Goal: Register for event/course

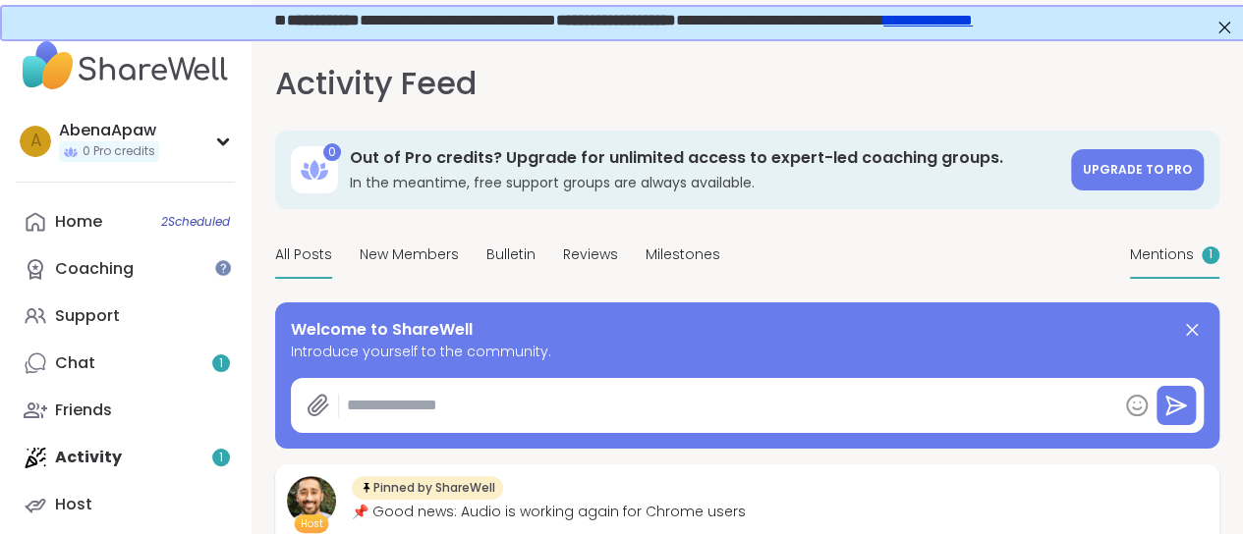
click at [1130, 265] on span "Mentions" at bounding box center [1162, 255] width 64 height 21
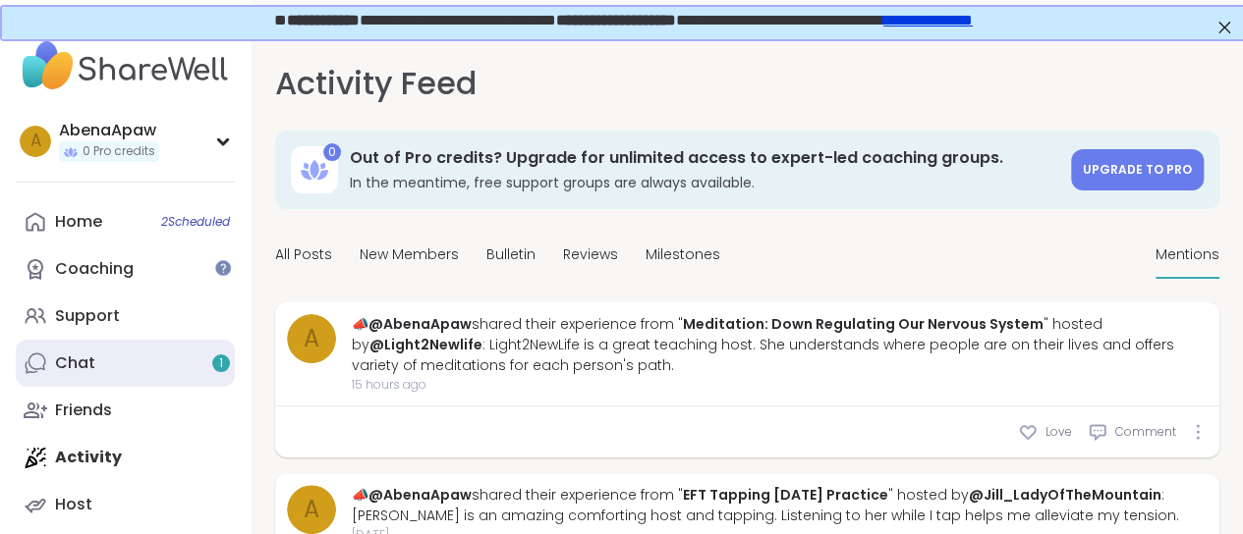
click at [69, 374] on div "Chat 1" at bounding box center [75, 364] width 40 height 22
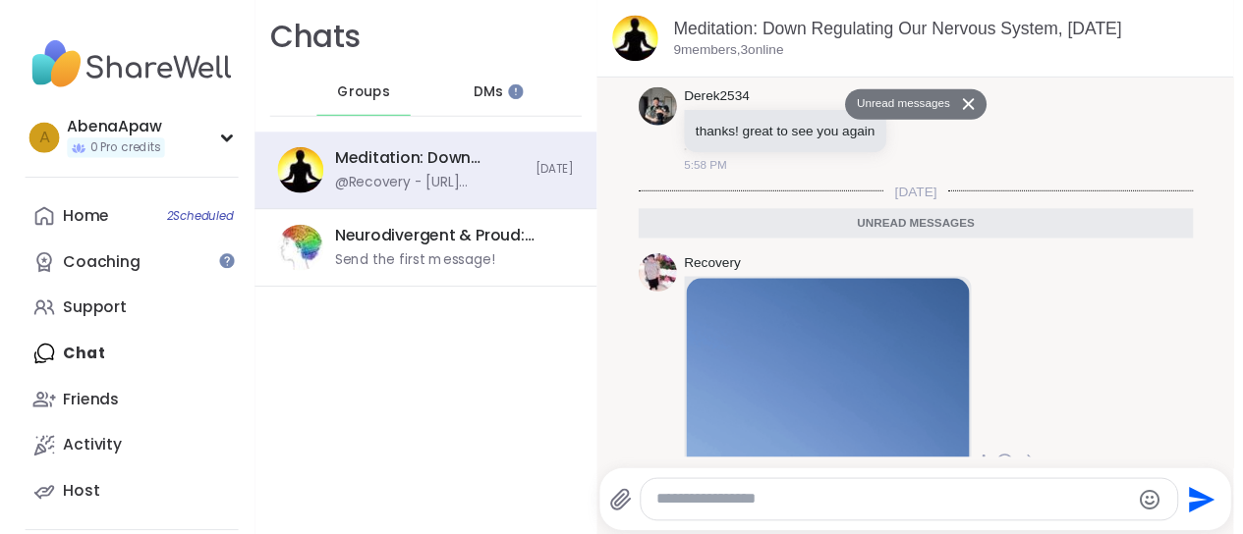
scroll to position [2204, 0]
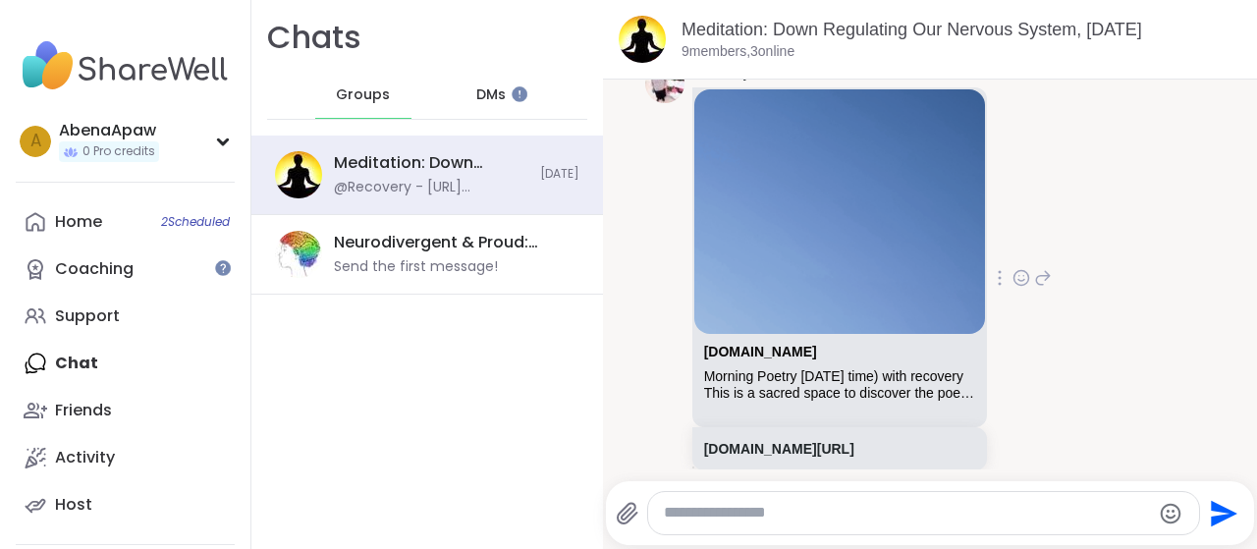
click at [820, 368] on div "Morning Poetry [DATE] time) with recovery" at bounding box center [839, 376] width 271 height 17
click at [758, 441] on link "[DOMAIN_NAME][URL]" at bounding box center [779, 449] width 150 height 16
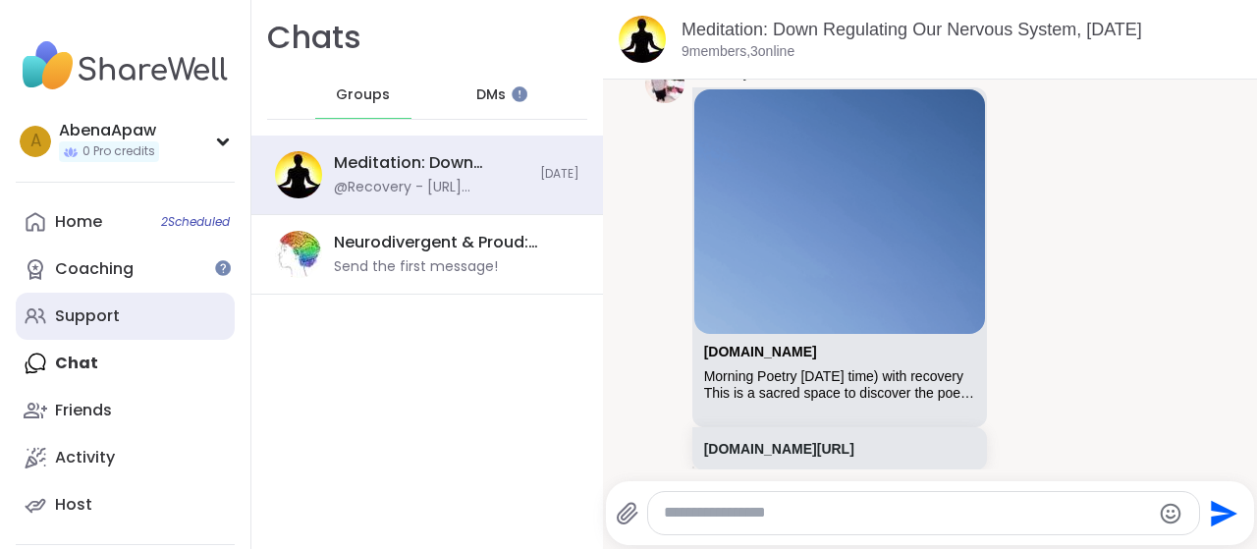
click at [127, 339] on link "Support" at bounding box center [125, 316] width 219 height 47
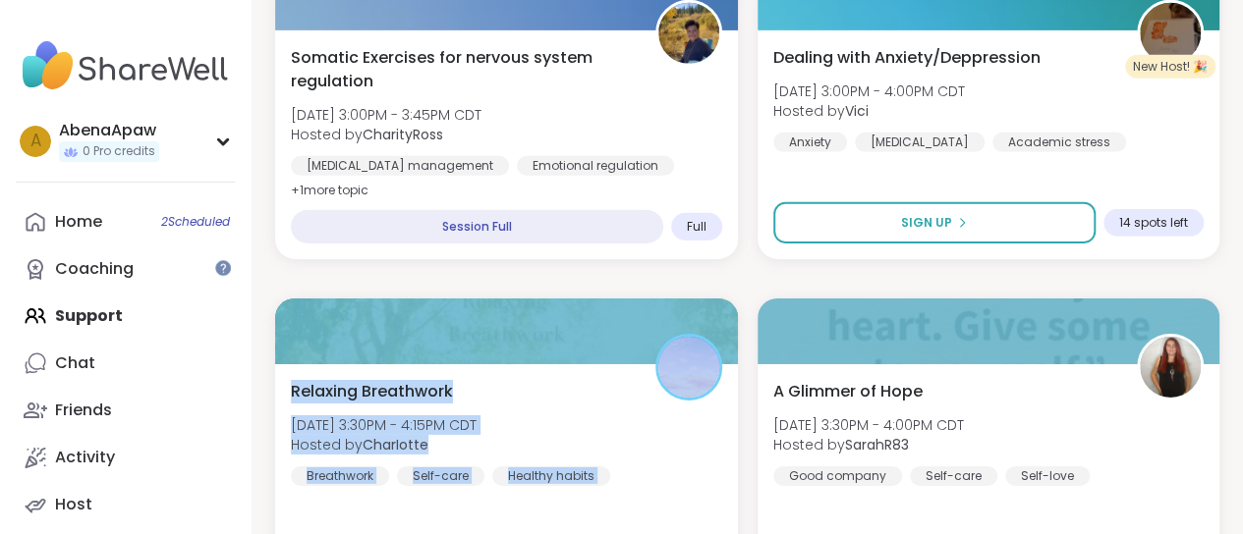
scroll to position [3022, 4]
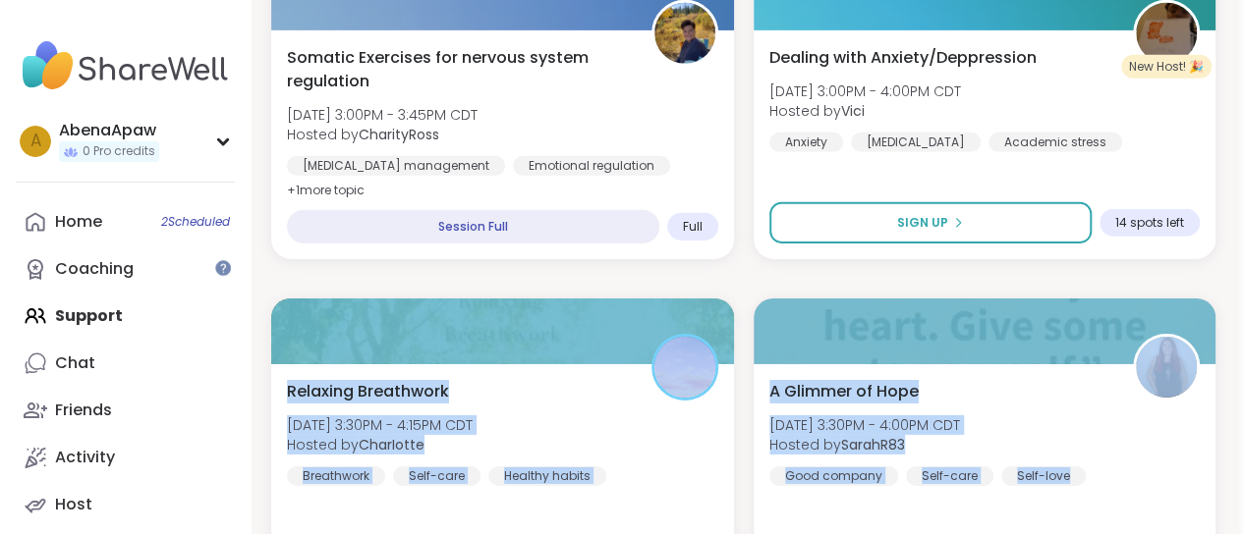
drag, startPoint x: 1241, startPoint y: 278, endPoint x: 1256, endPoint y: 467, distance: 189.3
click at [1239, 467] on html "AbenaApaw 0 Pro credits A AbenaApaw 0 Pro credits Profile Membership Settings H…" at bounding box center [617, 162] width 1243 height 6368
click at [1229, 259] on div "Upcoming Support Groups CREATE A SUPPORT GROUP Search Filter All Growth Mental …" at bounding box center [743, 171] width 991 height 6312
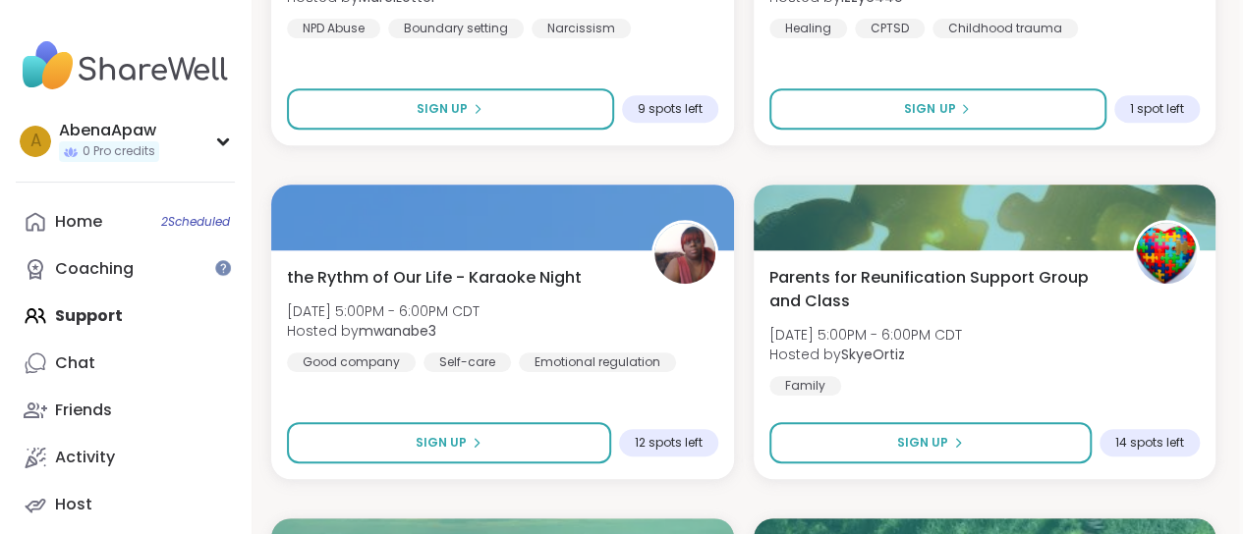
scroll to position [5833, 4]
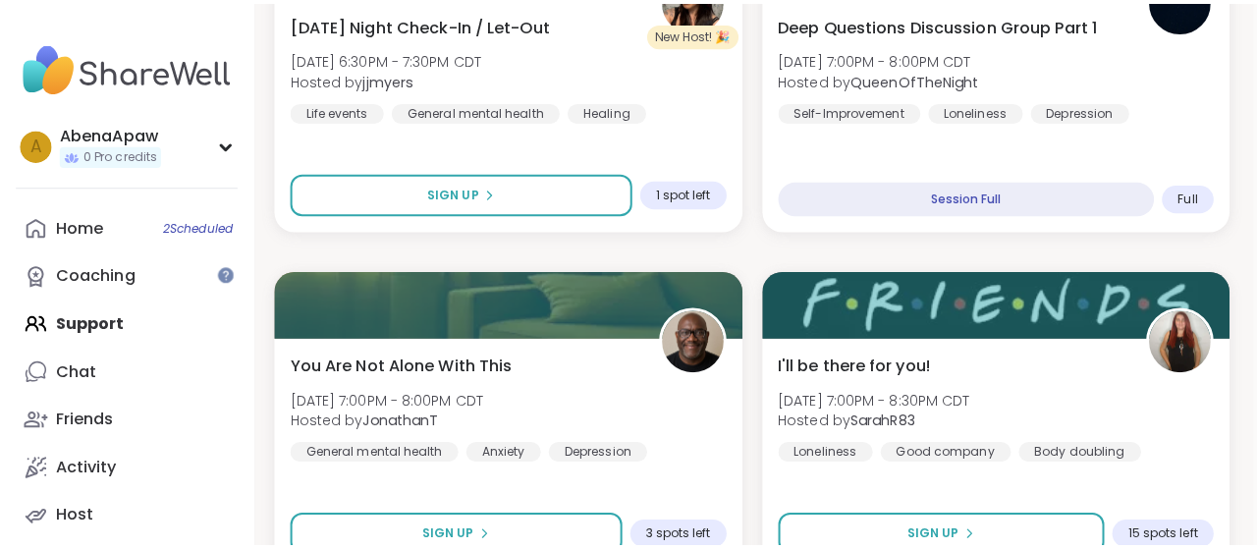
scroll to position [5613, 4]
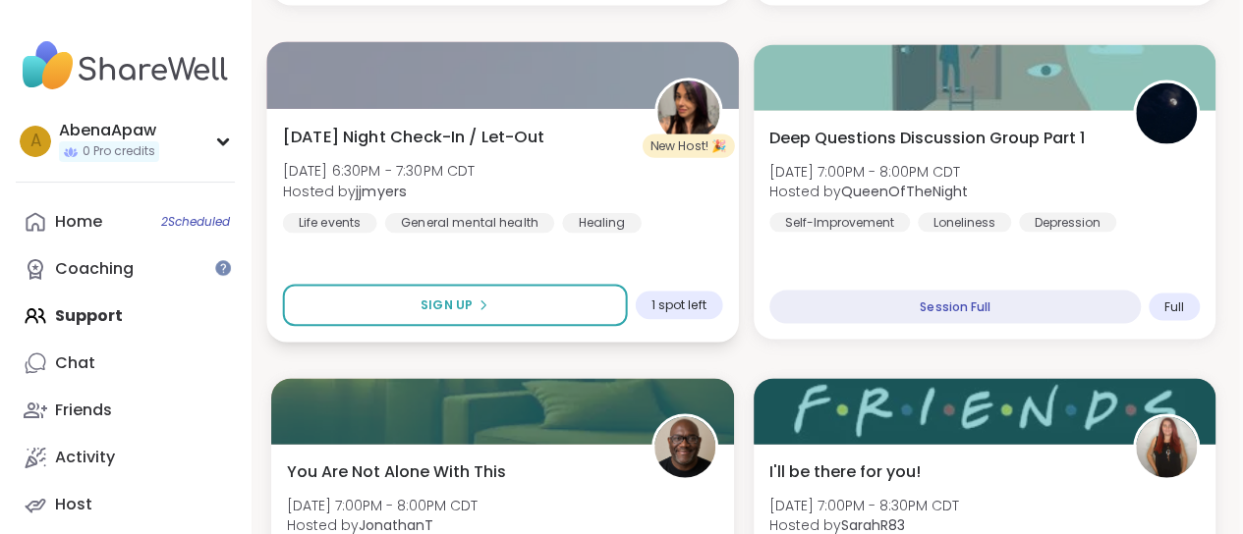
click at [493, 132] on span "[DATE] Night Check-In / Let-Out" at bounding box center [413, 137] width 261 height 24
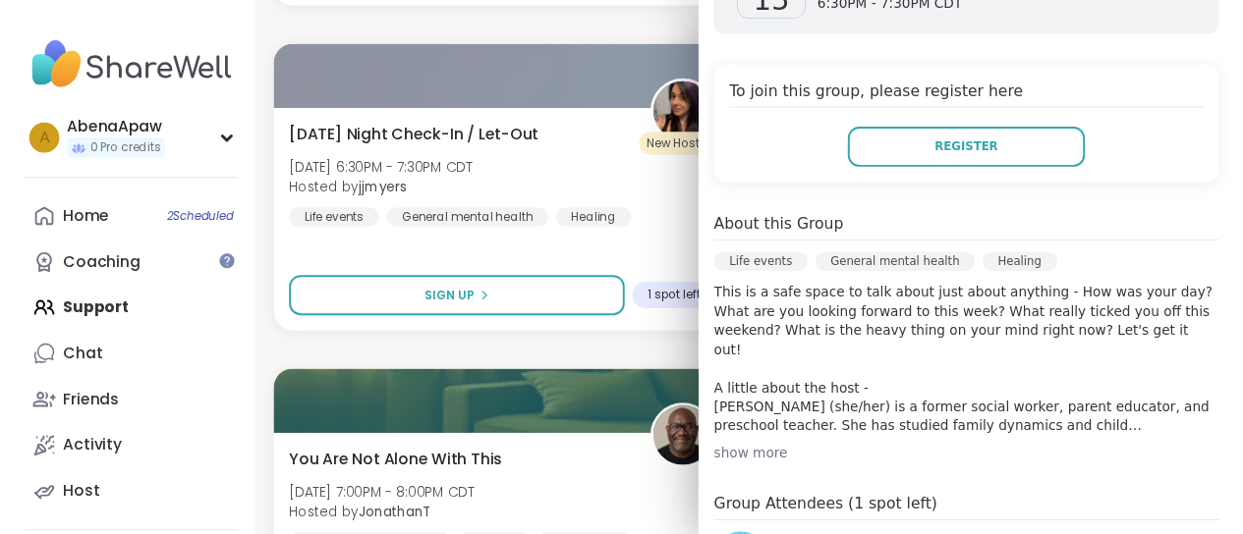
scroll to position [393, 0]
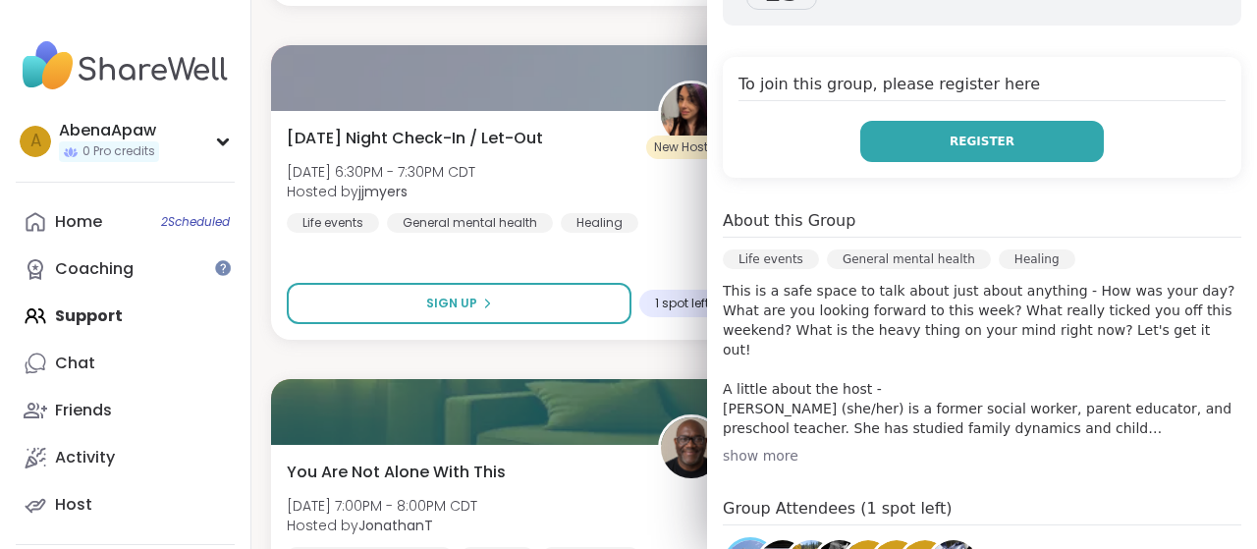
click at [1031, 121] on button "Register" at bounding box center [983, 141] width 244 height 41
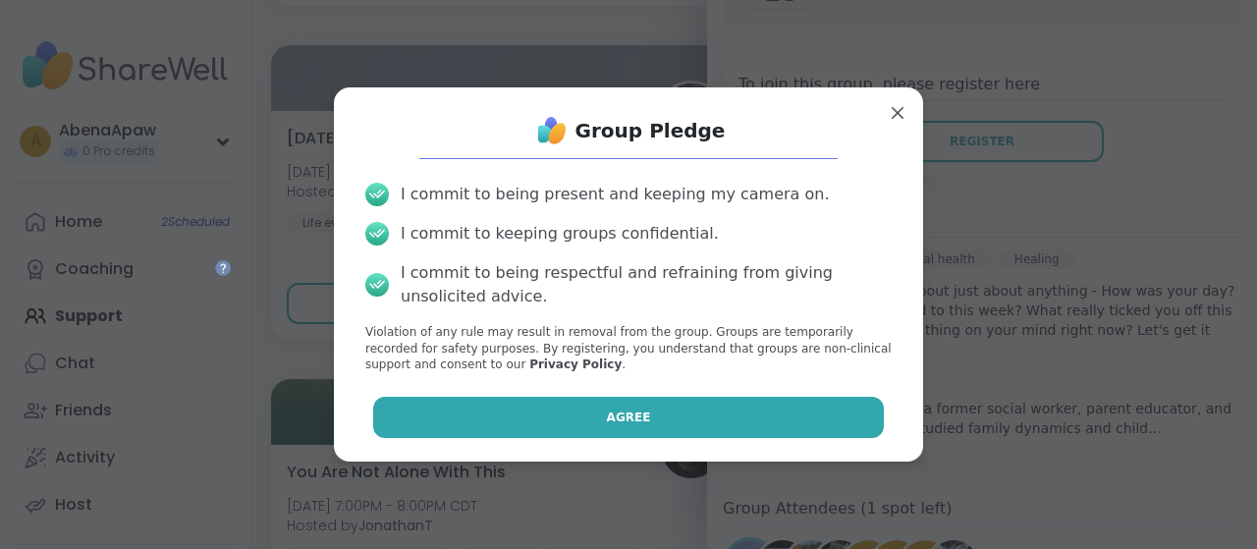
click at [822, 416] on button "Agree" at bounding box center [629, 417] width 512 height 41
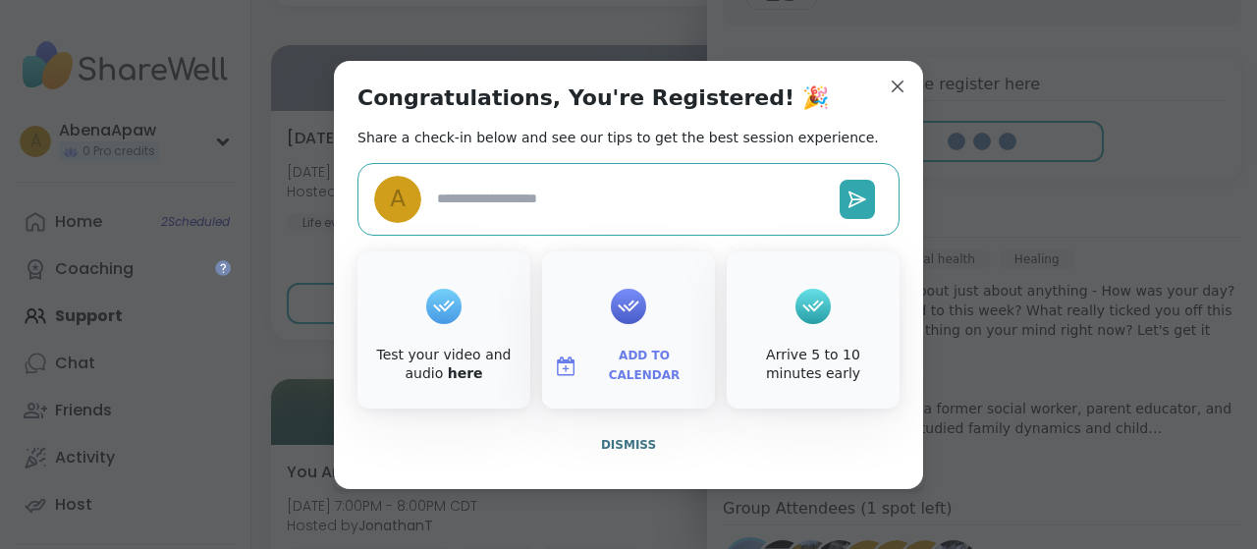
type textarea "*"
click at [643, 442] on span "Dismiss" at bounding box center [628, 445] width 55 height 14
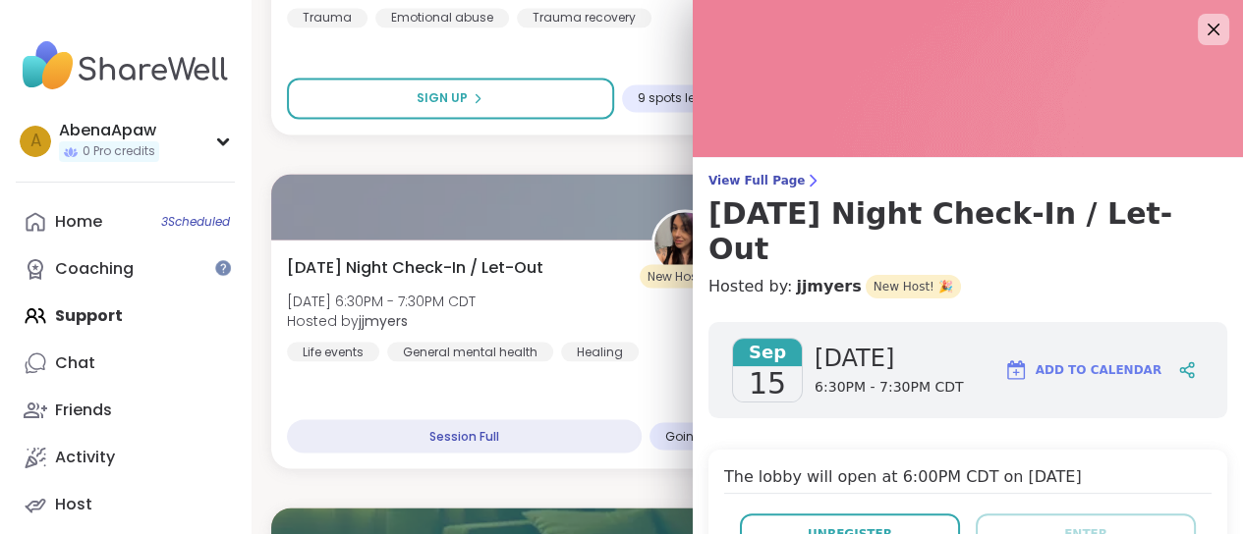
scroll to position [5319, 4]
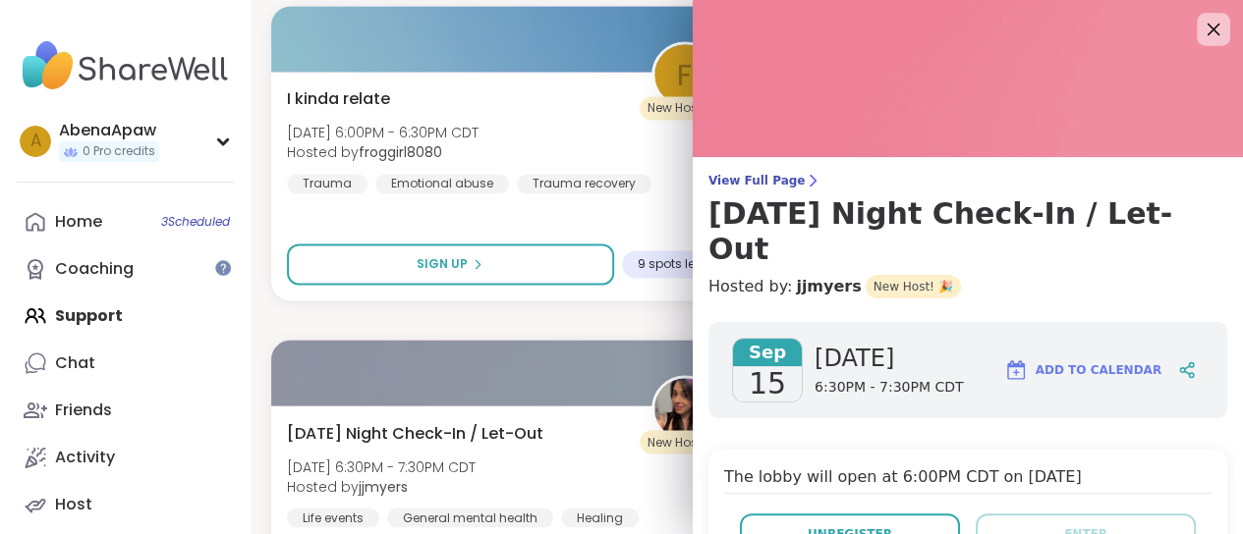
click at [1200, 34] on icon at bounding box center [1212, 29] width 25 height 25
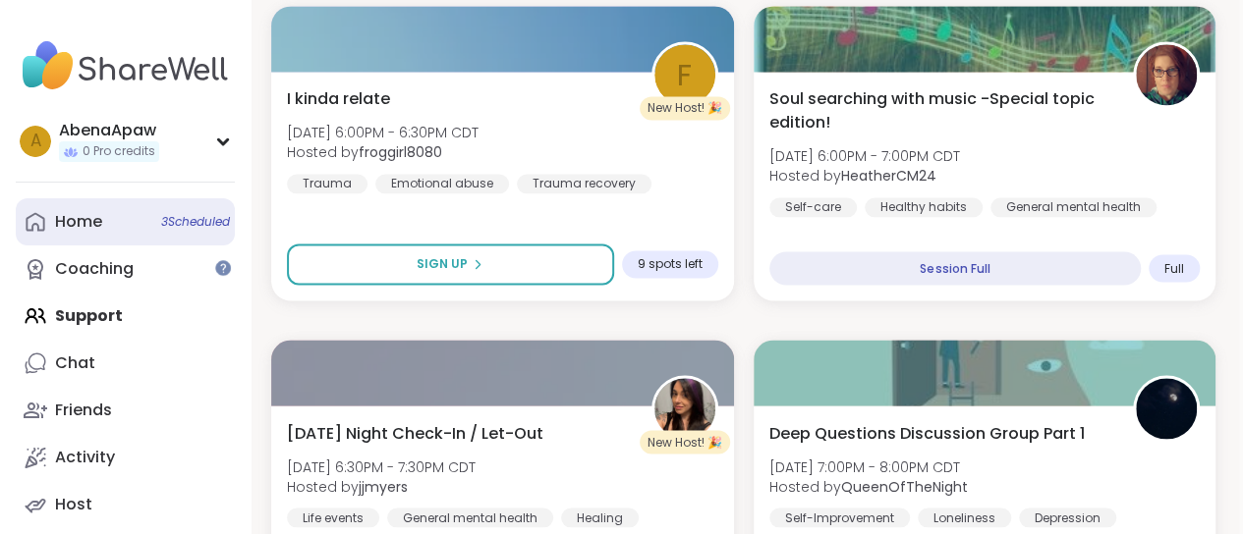
click at [115, 217] on link "Home 3 Scheduled" at bounding box center [125, 221] width 219 height 47
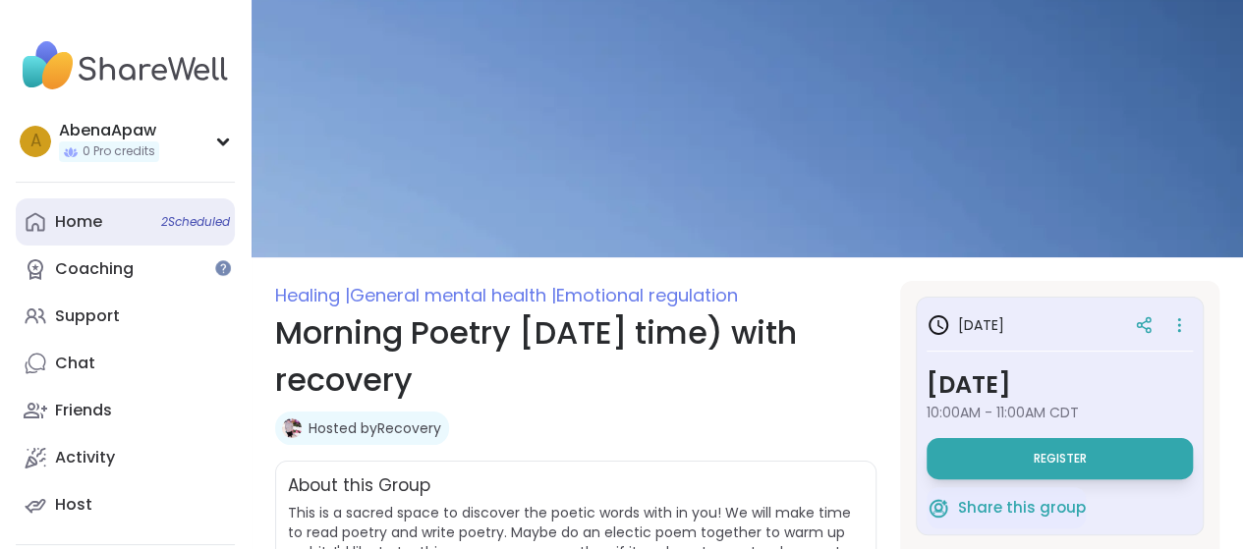
click at [160, 212] on link "Home 2 Scheduled" at bounding box center [125, 221] width 219 height 47
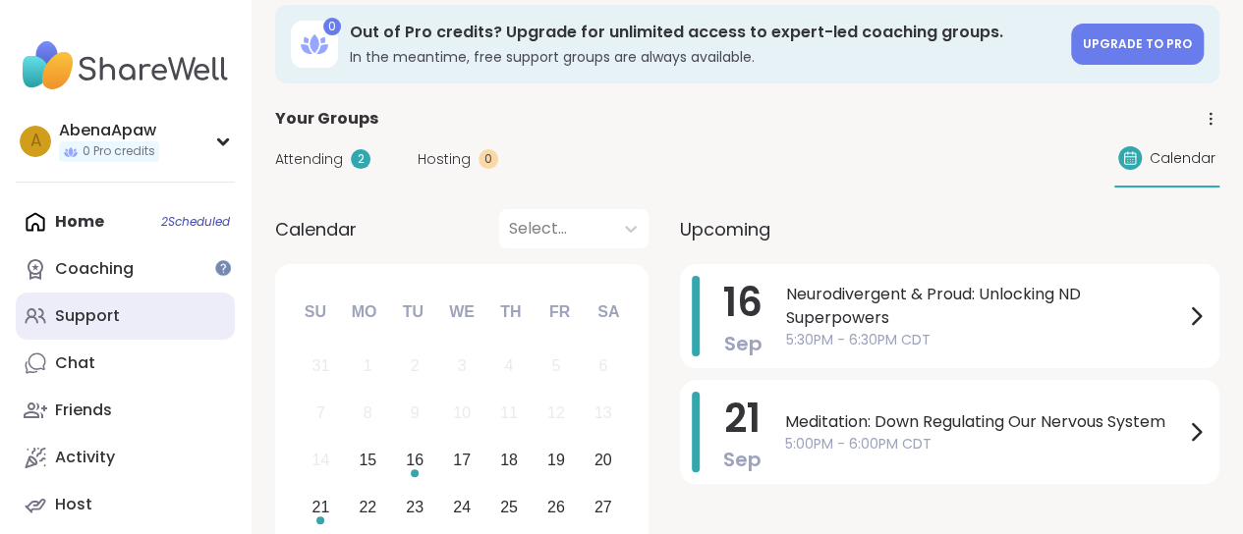
scroll to position [98, 0]
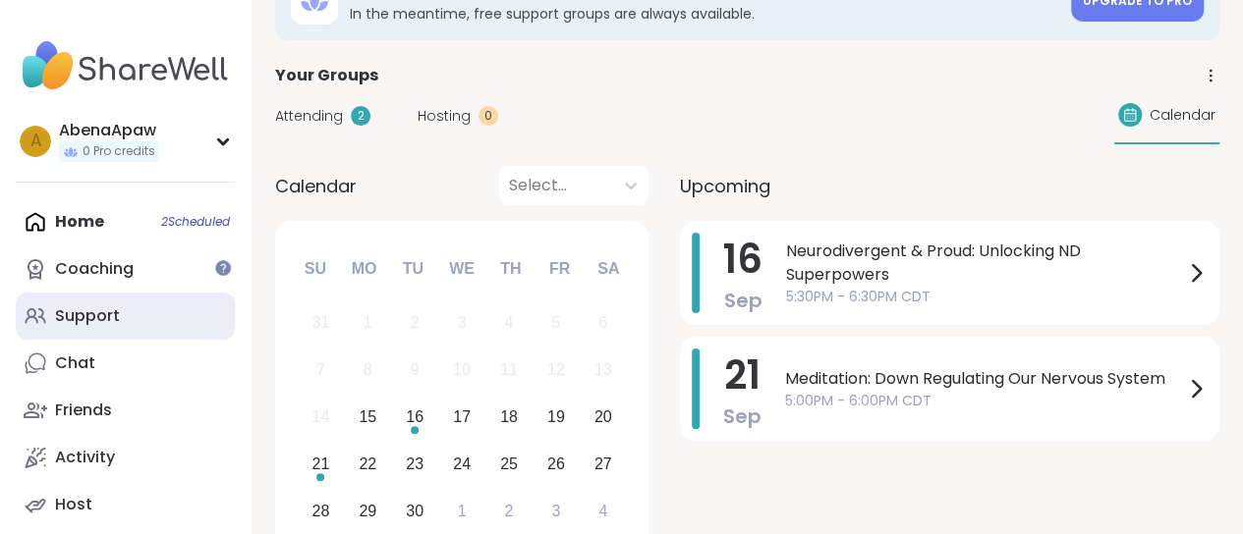
click at [143, 333] on link "Support" at bounding box center [125, 316] width 219 height 47
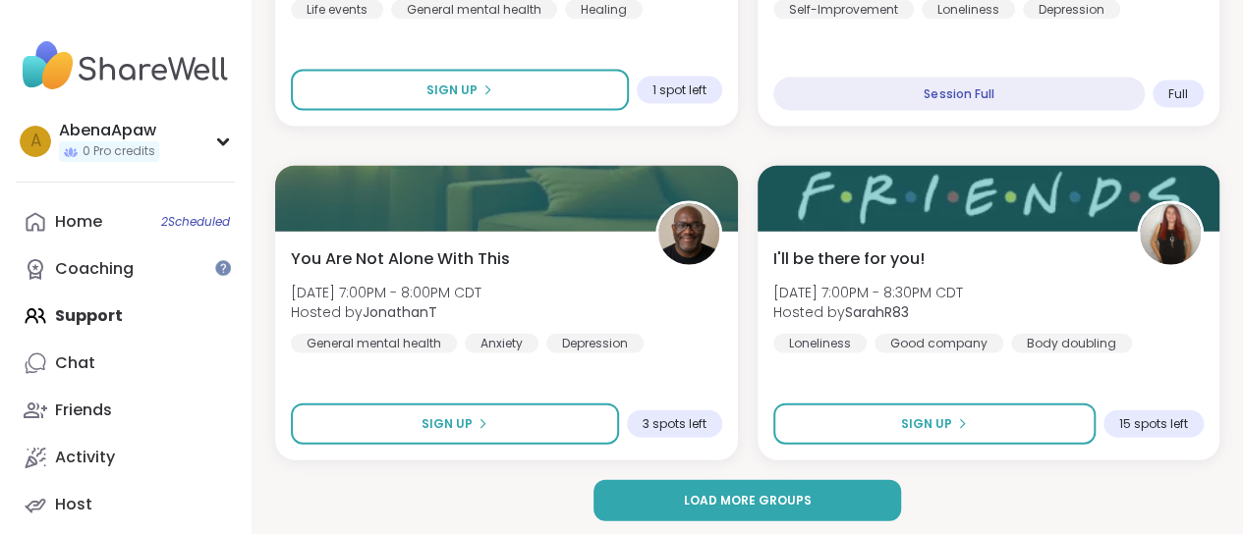
scroll to position [5833, 0]
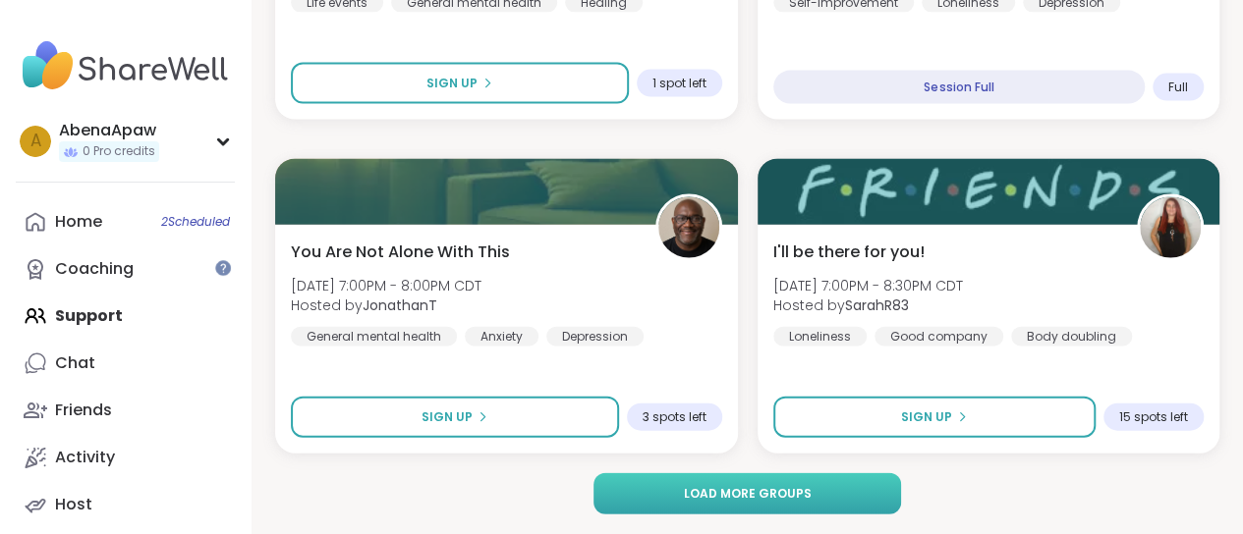
click at [752, 498] on span "Load more groups" at bounding box center [747, 494] width 128 height 18
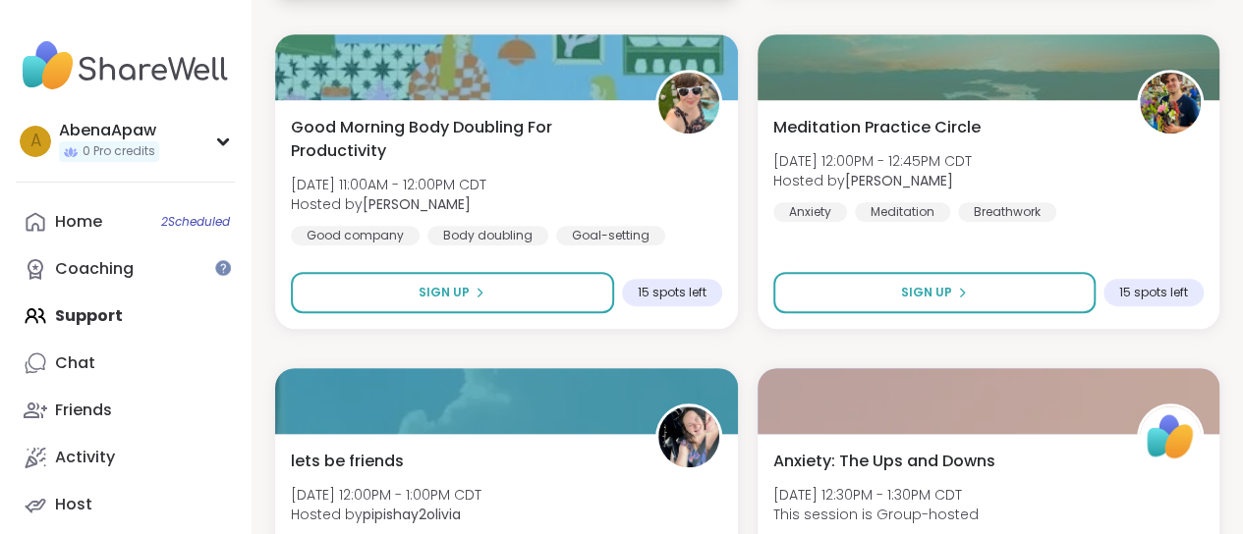
scroll to position [11845, 0]
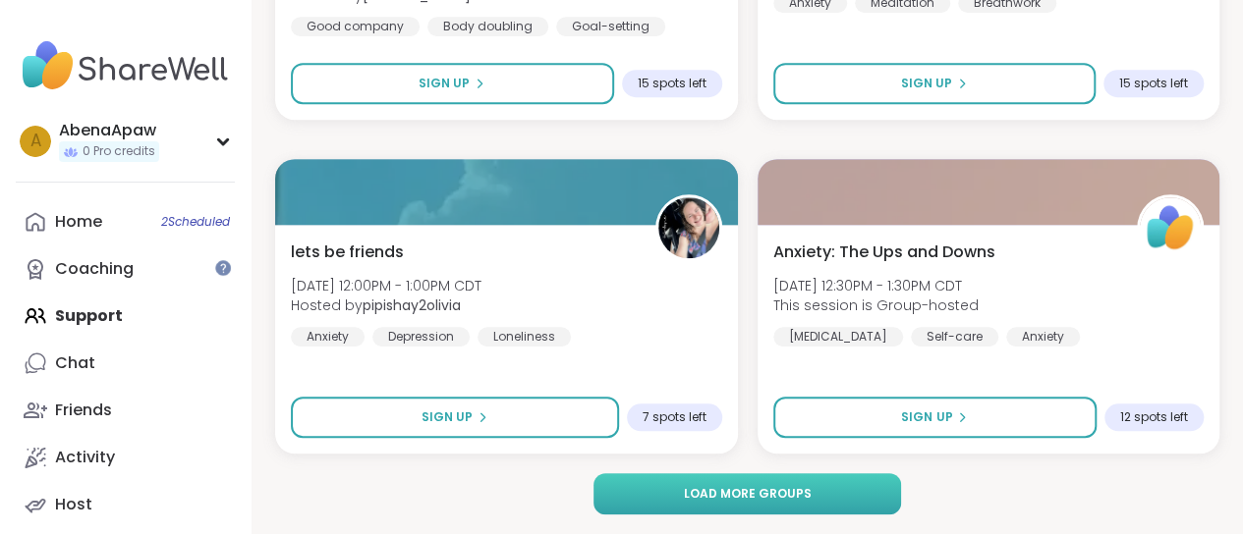
click at [706, 514] on button "Load more groups" at bounding box center [746, 494] width 307 height 41
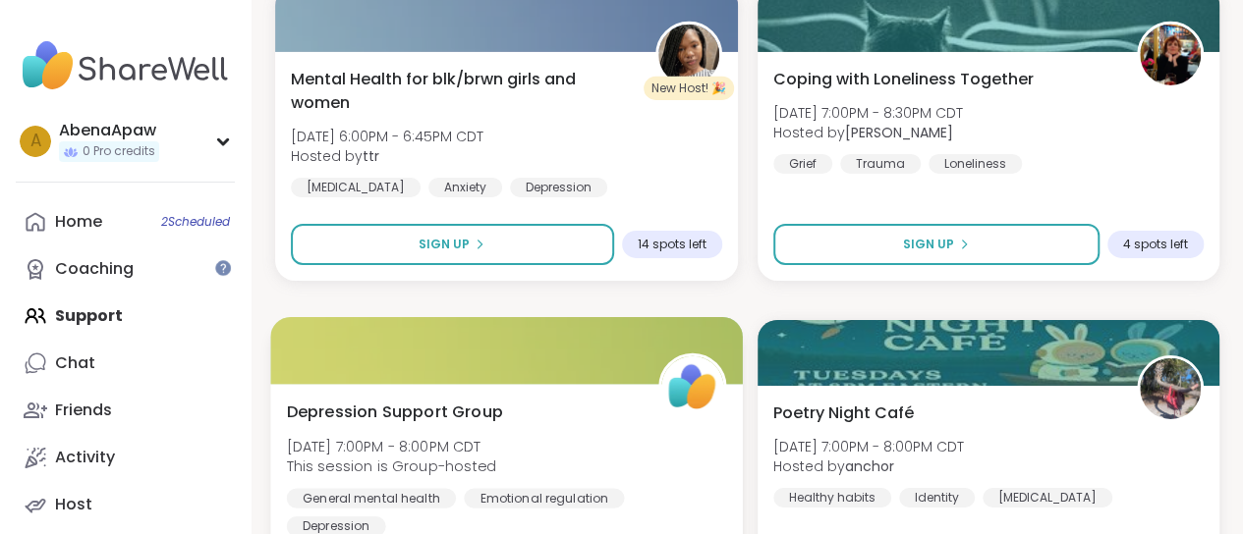
scroll to position [14400, 0]
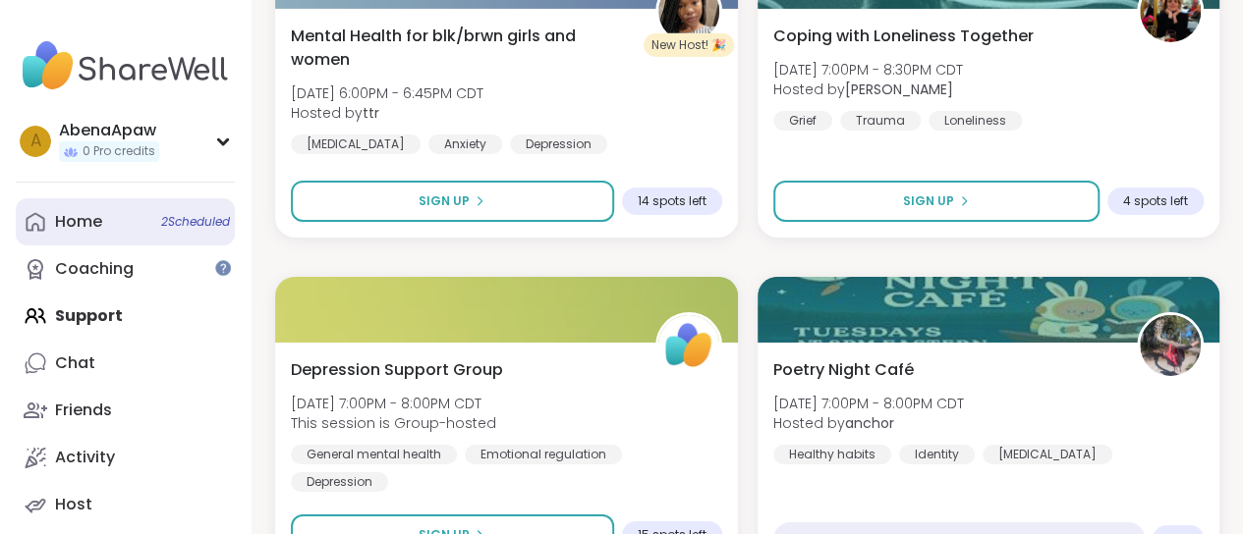
click at [161, 219] on span "2 Scheduled" at bounding box center [195, 222] width 69 height 16
